Goal: Task Accomplishment & Management: Manage account settings

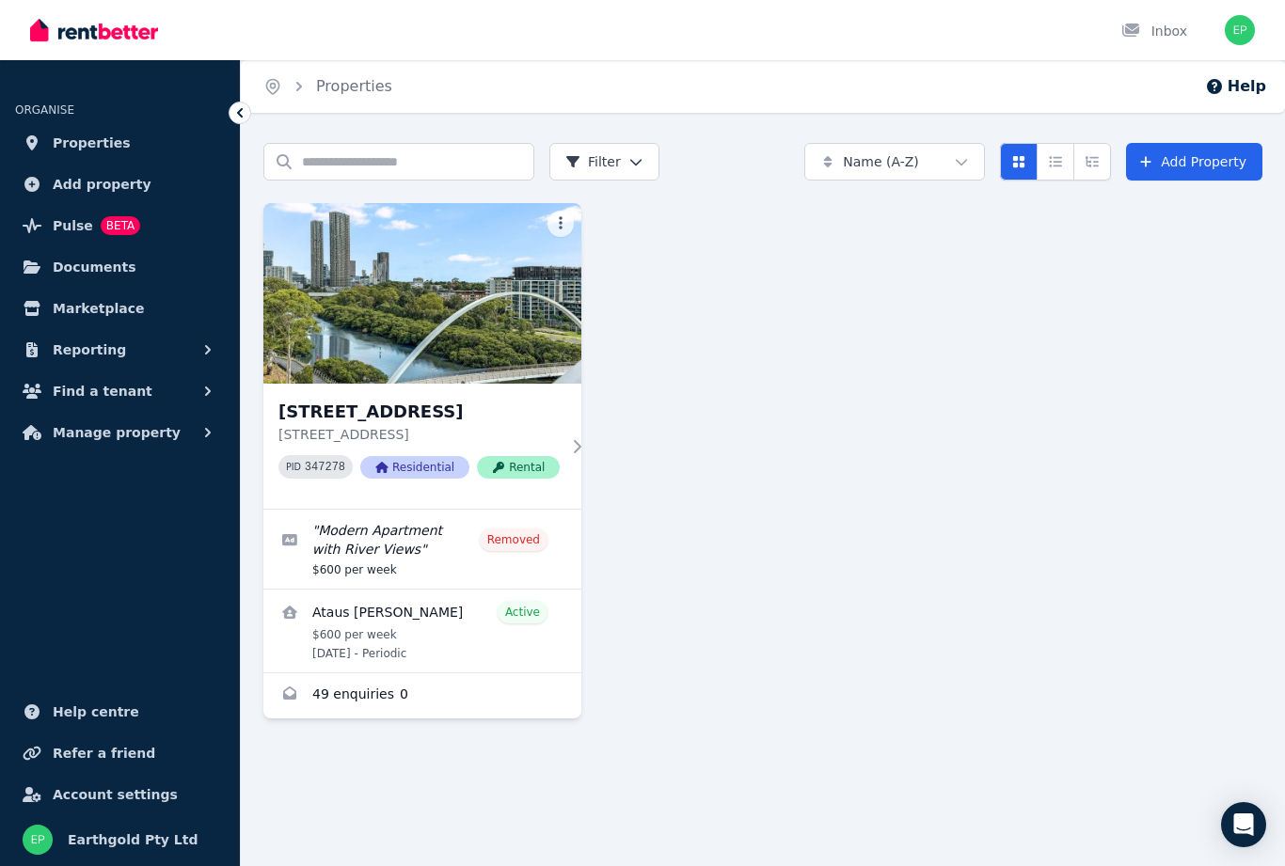
click at [122, 433] on span "Manage property" at bounding box center [117, 432] width 128 height 23
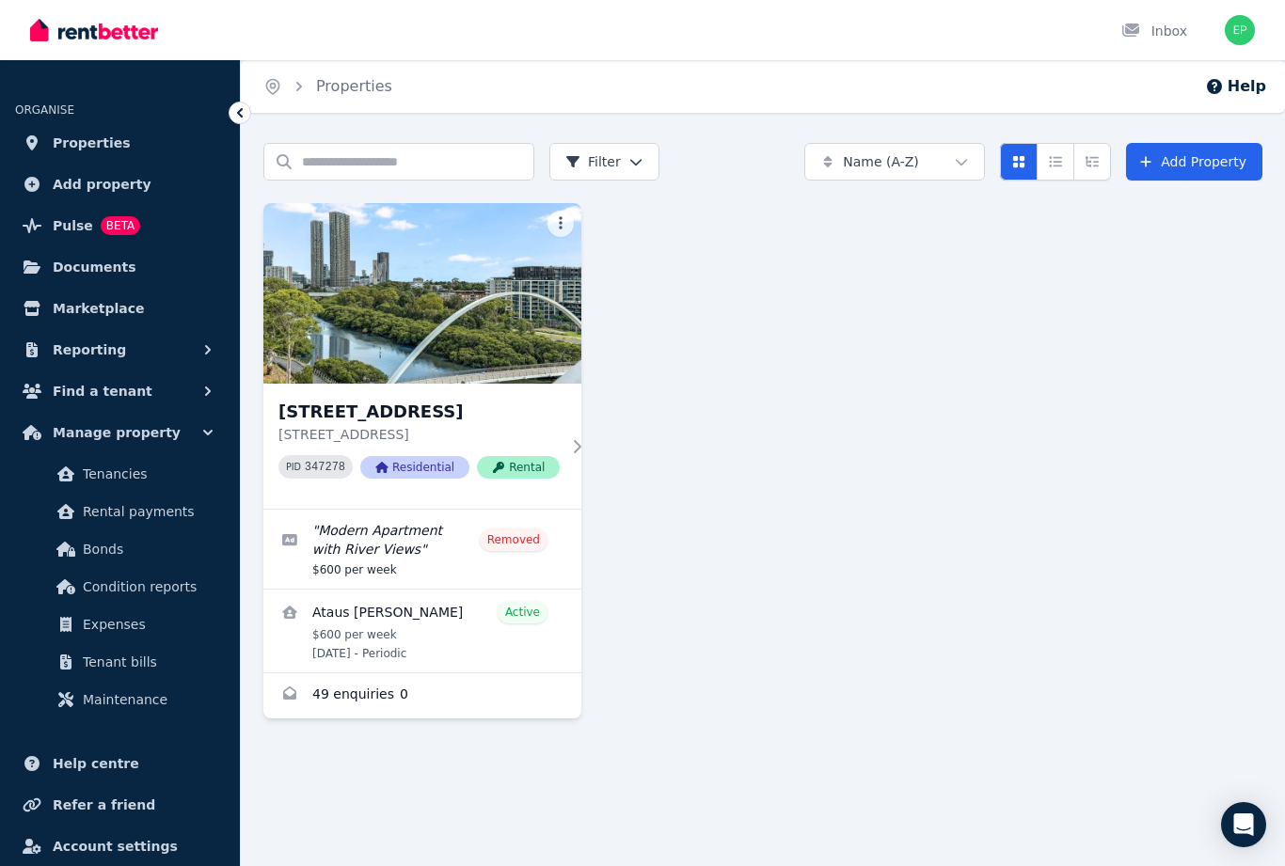
click at [163, 505] on span "Rental payments" at bounding box center [146, 511] width 127 height 23
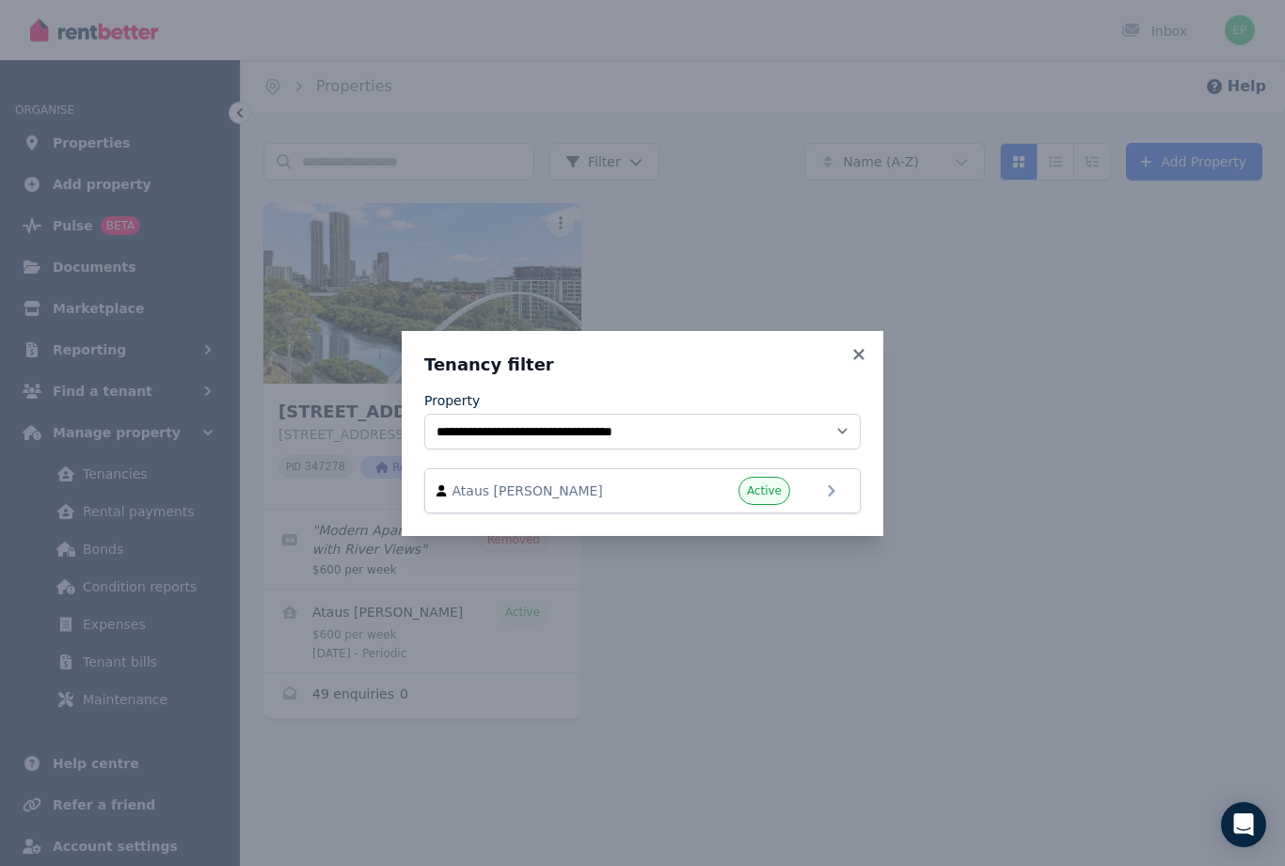
click at [839, 491] on icon at bounding box center [831, 491] width 23 height 23
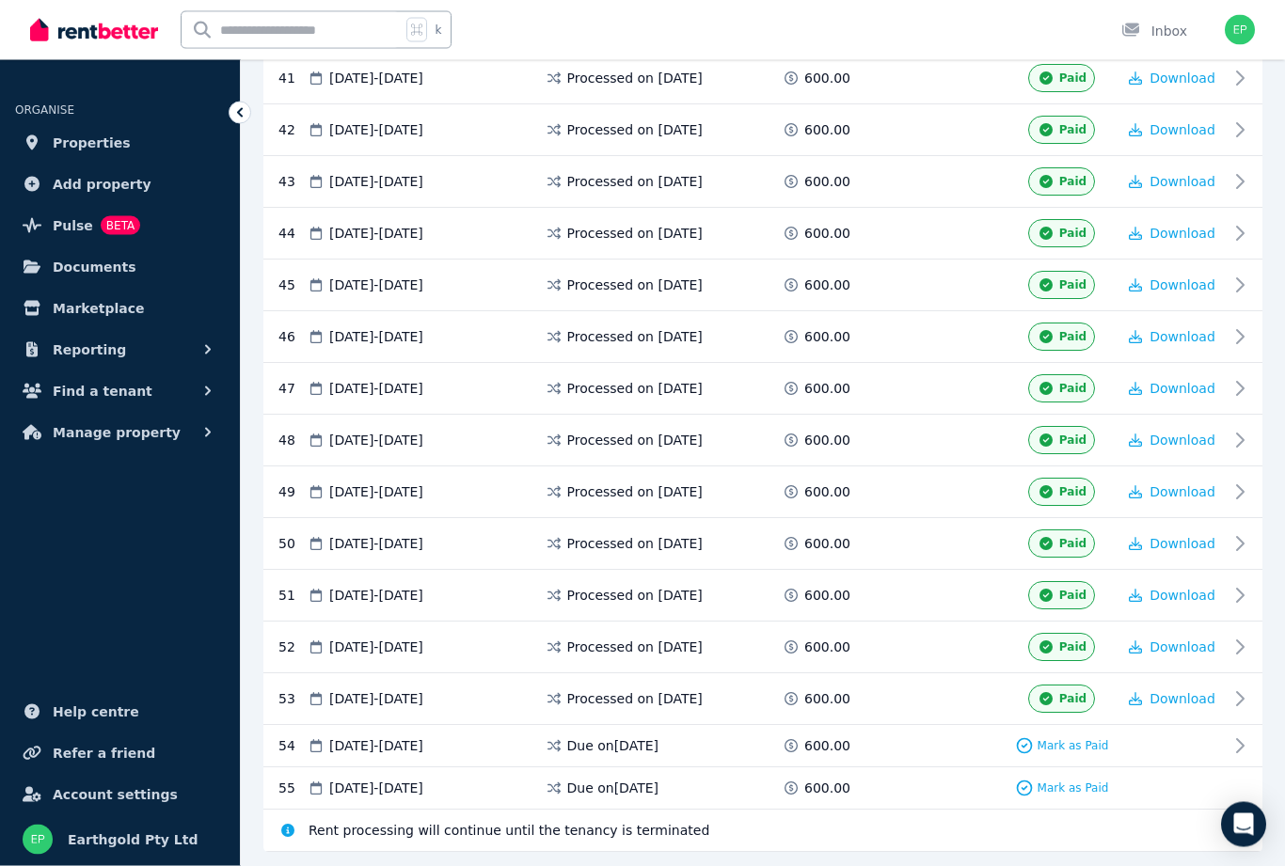
scroll to position [2478, 0]
click at [1051, 750] on span "Mark as Paid" at bounding box center [1072, 746] width 71 height 15
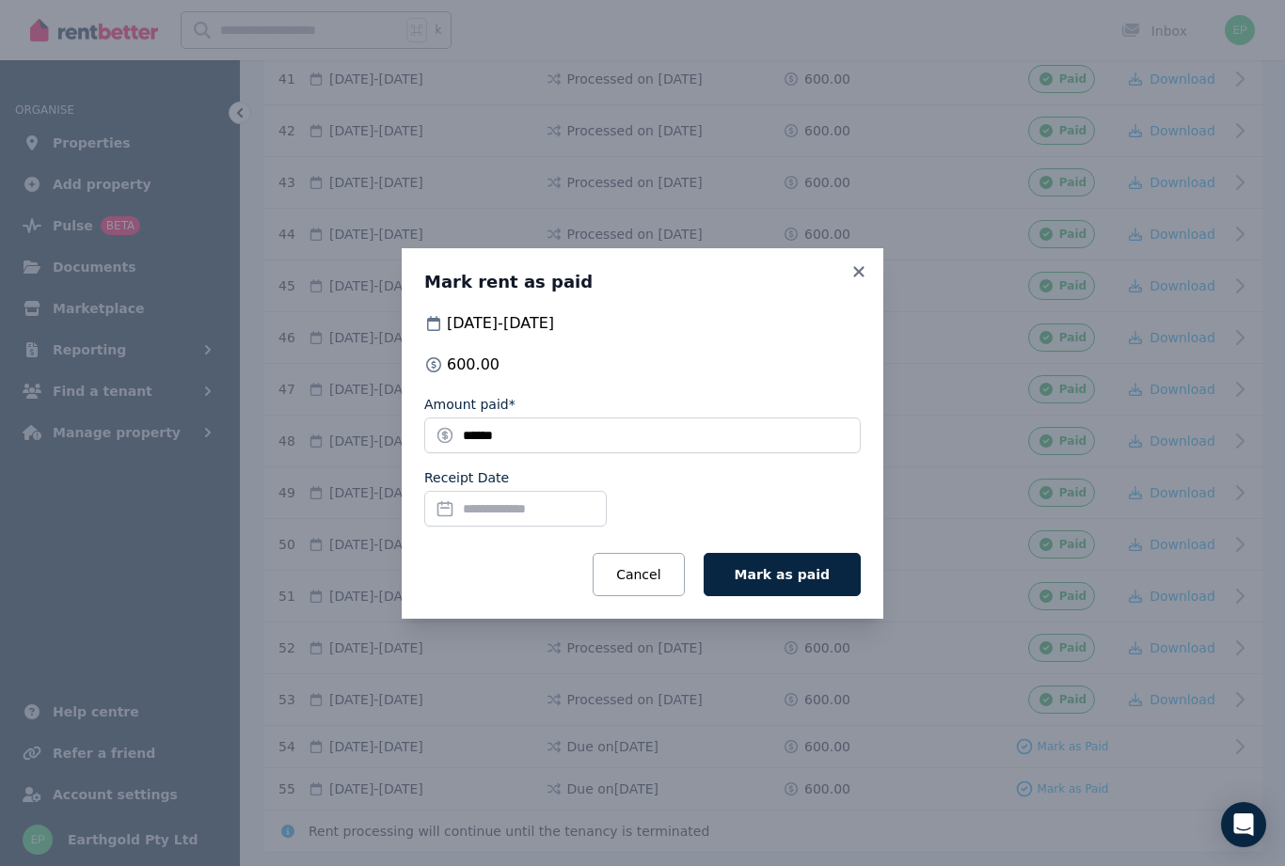
click at [466, 527] on input "Receipt Date" at bounding box center [515, 509] width 182 height 36
click at [804, 582] on span "Mark as paid" at bounding box center [782, 574] width 95 height 15
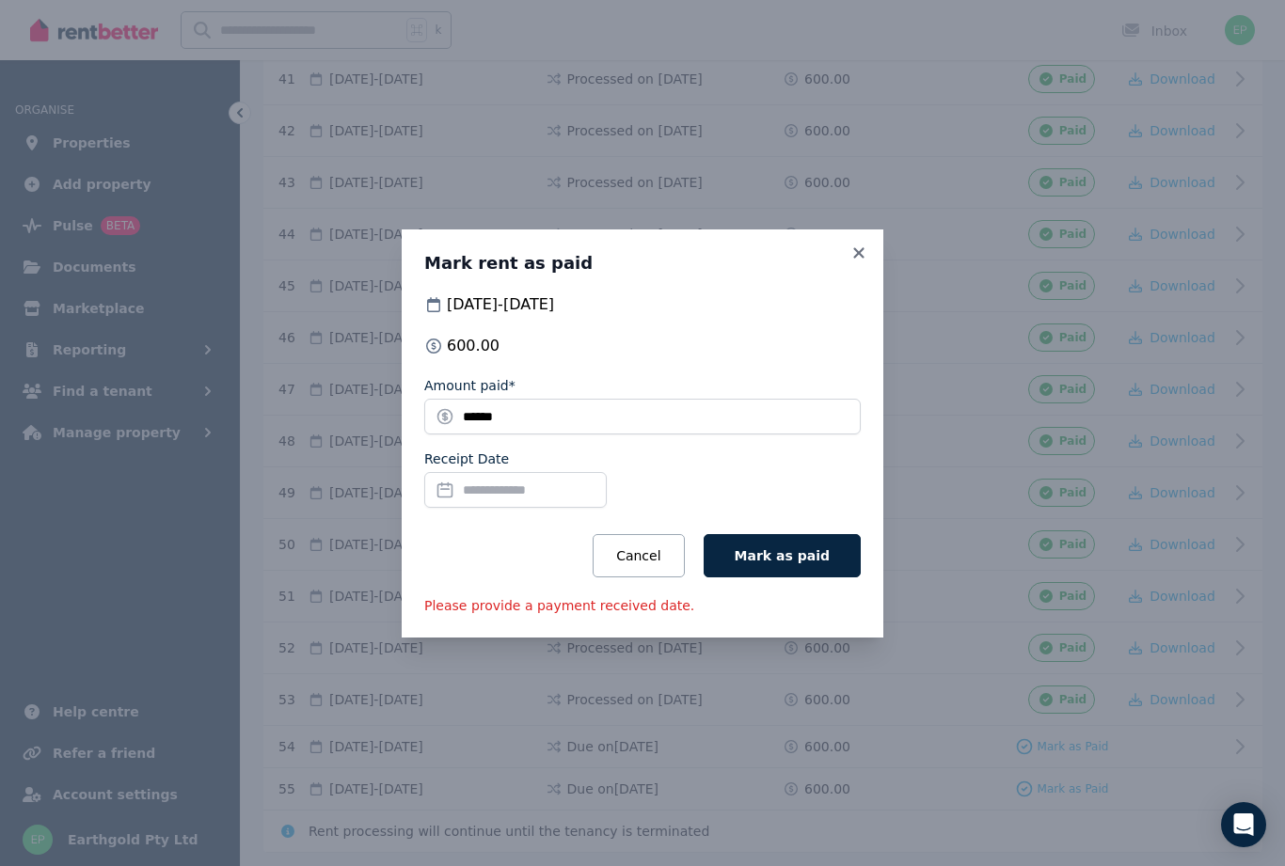
click at [594, 508] on input "Receipt Date" at bounding box center [515, 490] width 182 height 36
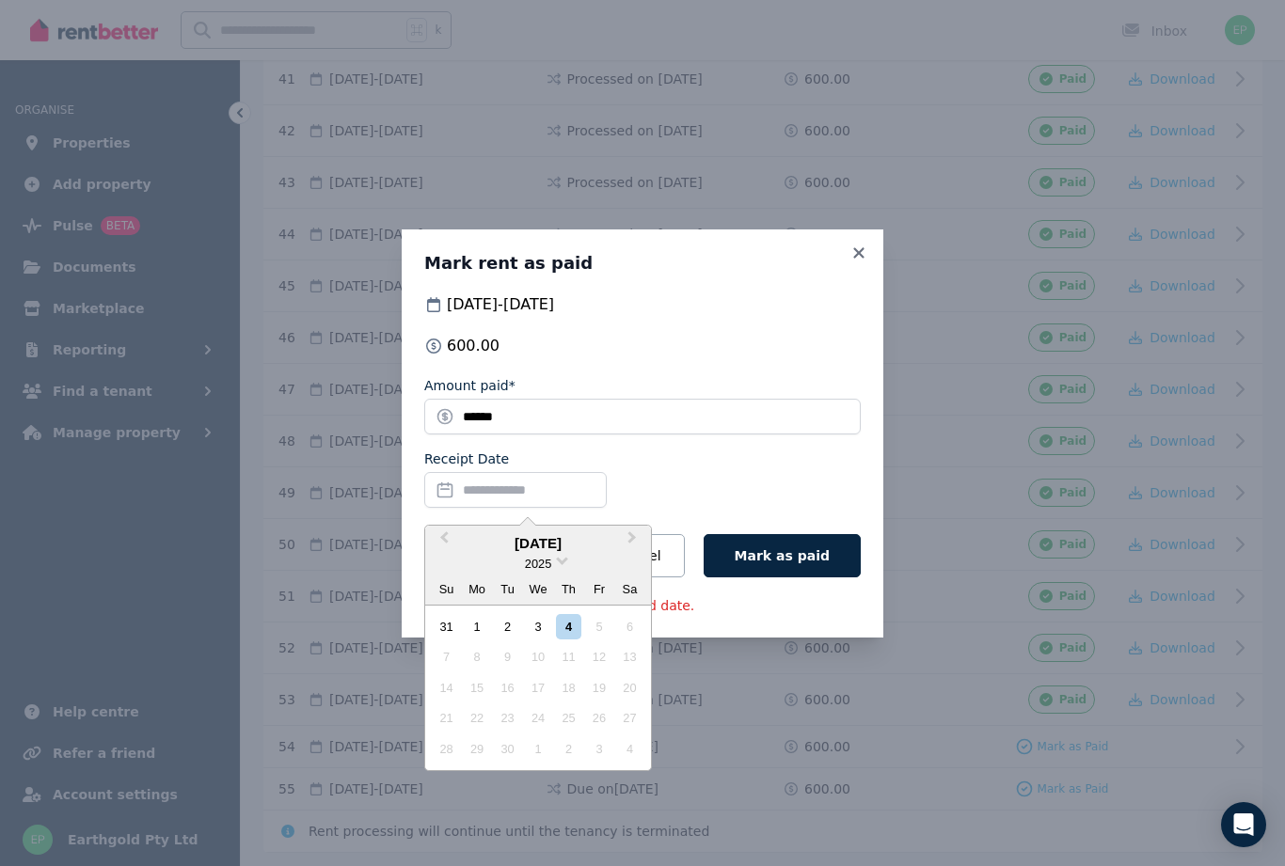
click at [571, 640] on div "4" at bounding box center [568, 626] width 25 height 25
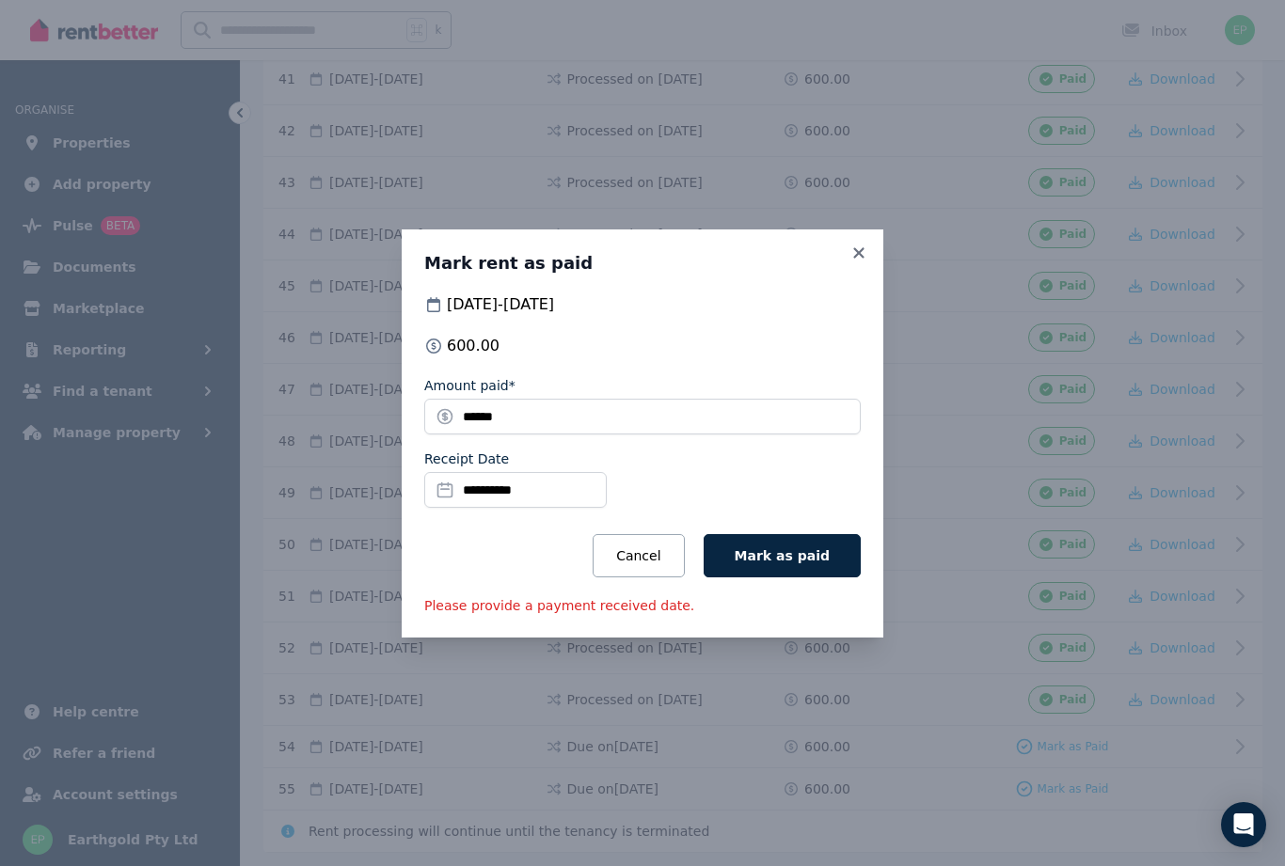
click at [795, 563] on span "Mark as paid" at bounding box center [782, 555] width 95 height 15
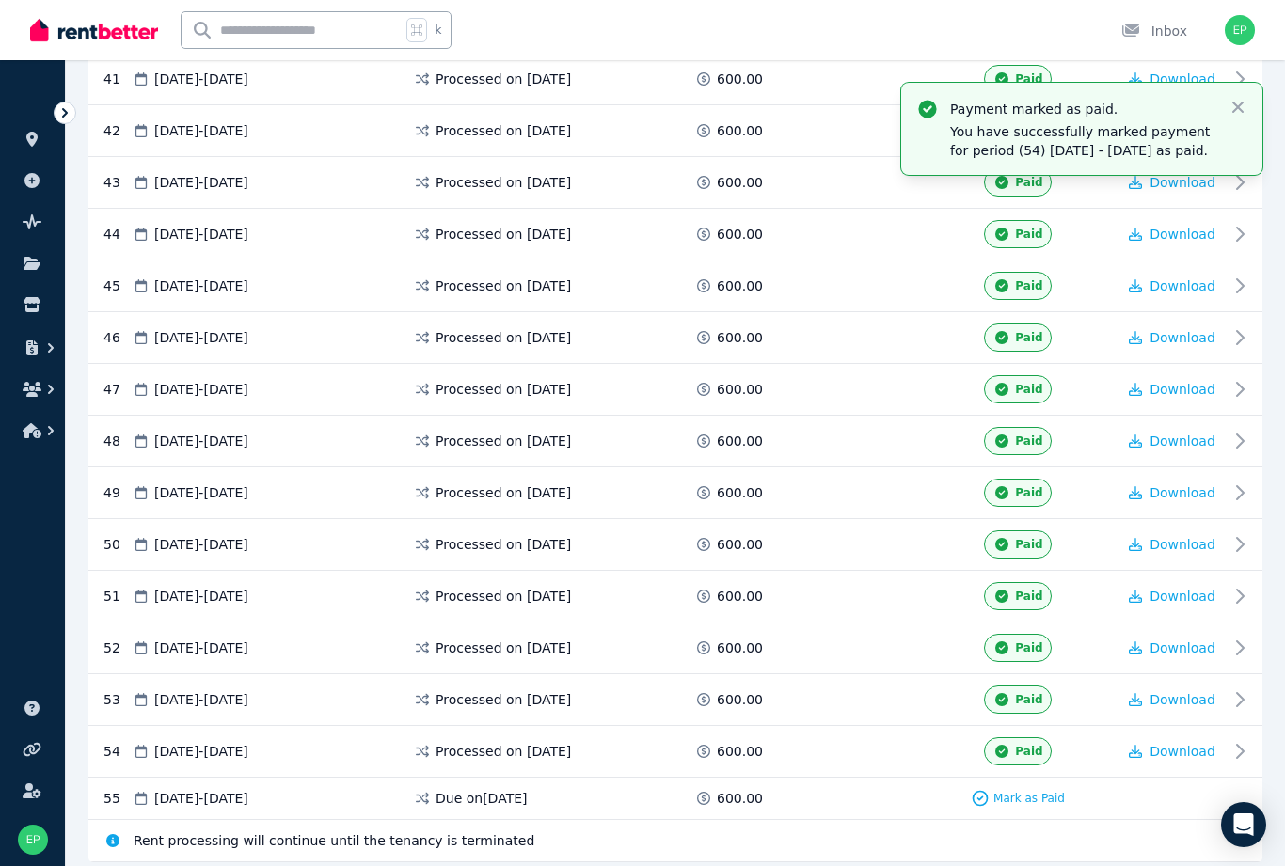
click at [1248, 31] on img "button" at bounding box center [1239, 30] width 30 height 30
click at [1234, 114] on icon "button" at bounding box center [1237, 107] width 19 height 19
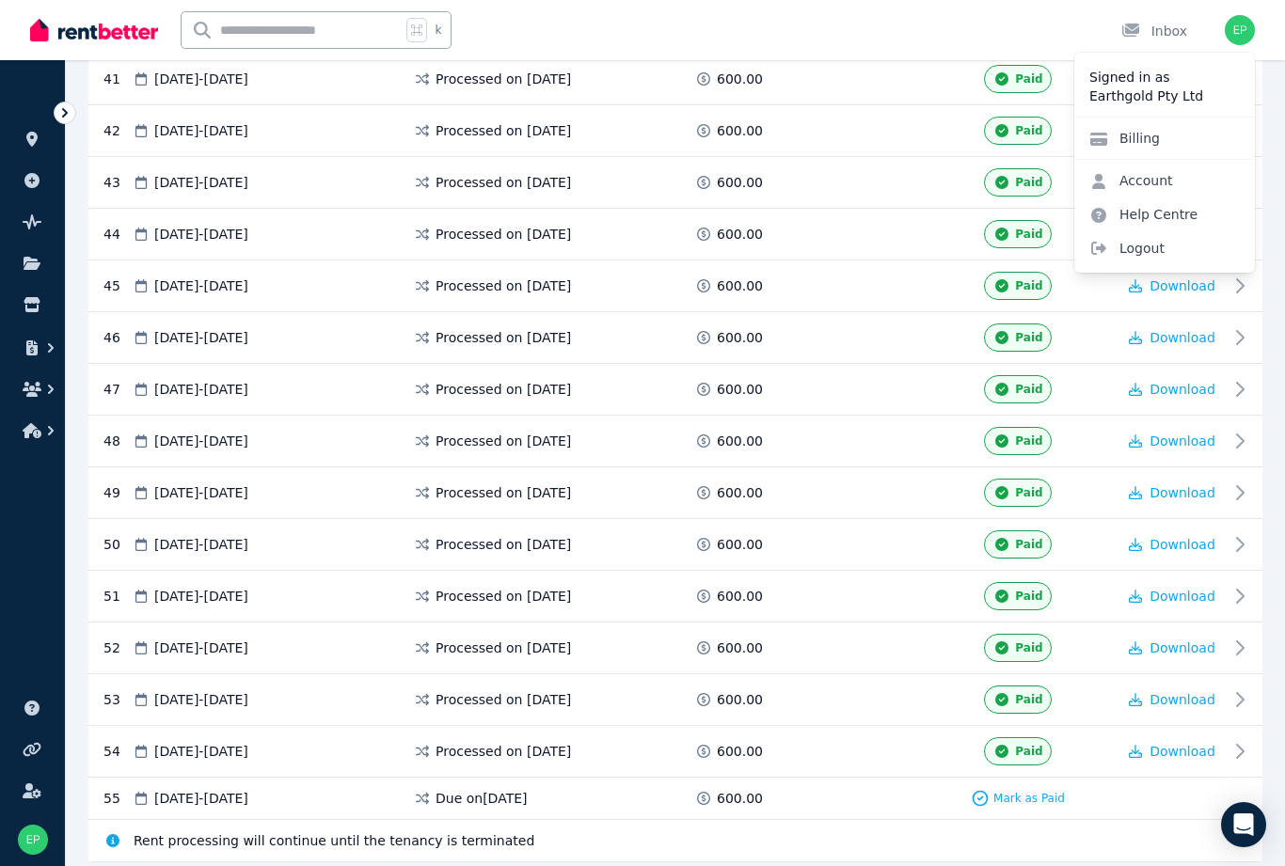
click at [1149, 254] on span "Logout" at bounding box center [1164, 248] width 181 height 34
